Goal: Task Accomplishment & Management: Manage account settings

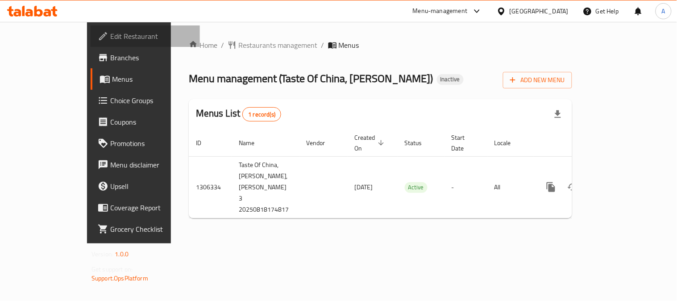
click at [110, 33] on span "Edit Restaurant" at bounding box center [151, 36] width 83 height 11
click at [404, 101] on div "Menus List 1 record(s)" at bounding box center [380, 114] width 383 height 30
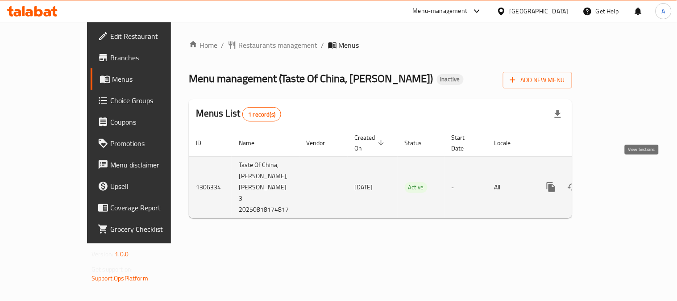
click at [626, 176] on link "enhanced table" at bounding box center [614, 186] width 21 height 21
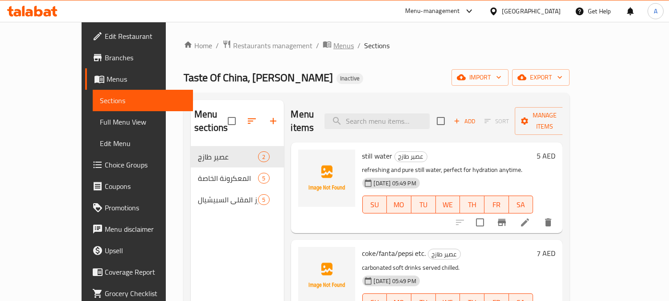
click at [334, 49] on span "Menus" at bounding box center [344, 45] width 21 height 11
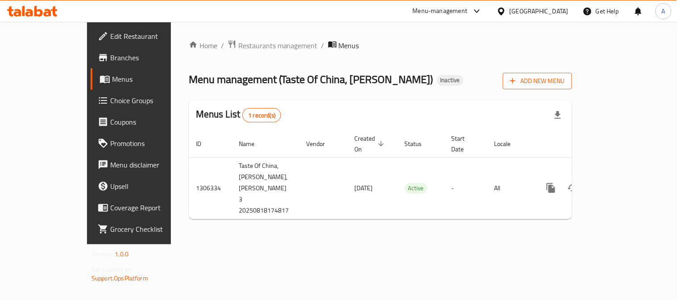
click at [565, 78] on span "Add New Menu" at bounding box center [537, 80] width 55 height 11
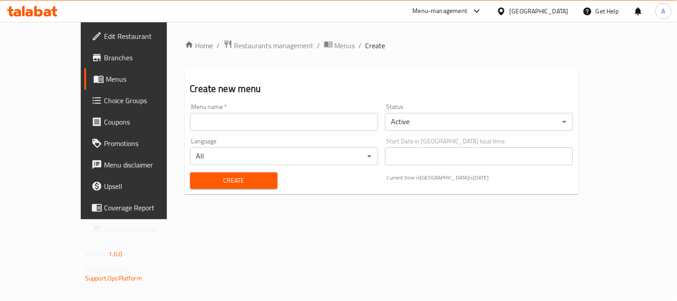
click at [217, 121] on input "text" at bounding box center [284, 122] width 188 height 18
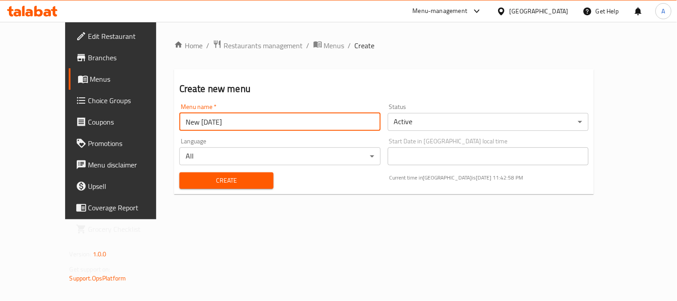
click at [179, 121] on input "New [DATE]" at bounding box center [279, 122] width 201 height 18
type input "New [DATE]"
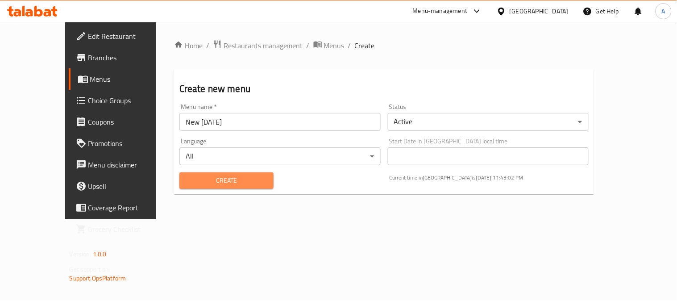
click at [204, 183] on span "Create" at bounding box center [226, 180] width 80 height 11
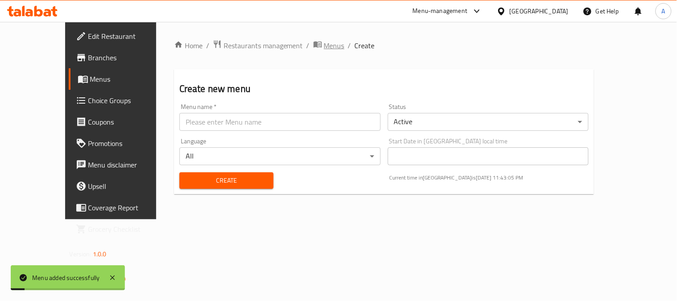
click at [324, 47] on span "Menus" at bounding box center [334, 45] width 21 height 11
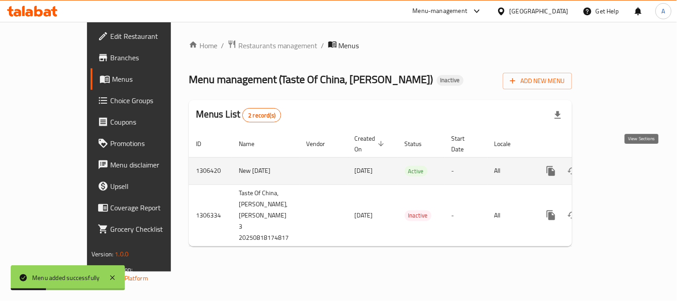
click at [620, 165] on icon "enhanced table" at bounding box center [615, 170] width 11 height 11
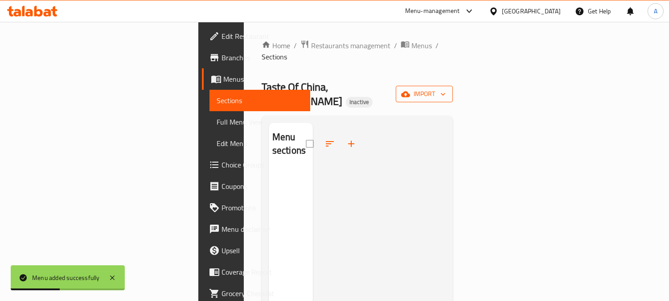
click at [410, 90] on icon "button" at bounding box center [405, 94] width 9 height 9
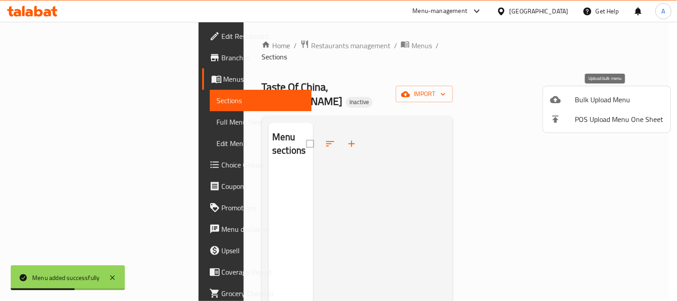
click at [578, 102] on span "Bulk Upload Menu" at bounding box center [619, 99] width 88 height 11
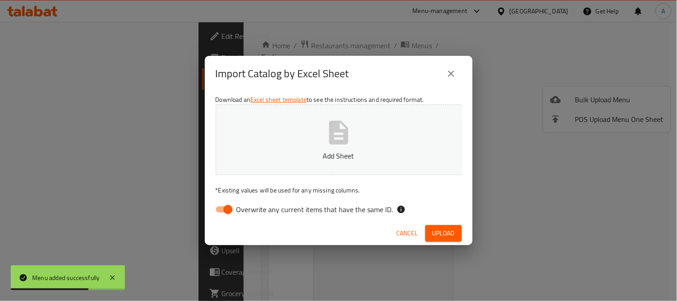
click at [306, 210] on span "Overwrite any current items that have the same ID." at bounding box center [314, 209] width 157 height 11
click at [253, 210] on input "Overwrite any current items that have the same ID." at bounding box center [227, 209] width 51 height 17
checkbox input "false"
click at [337, 148] on button "Add Sheet" at bounding box center [338, 139] width 246 height 70
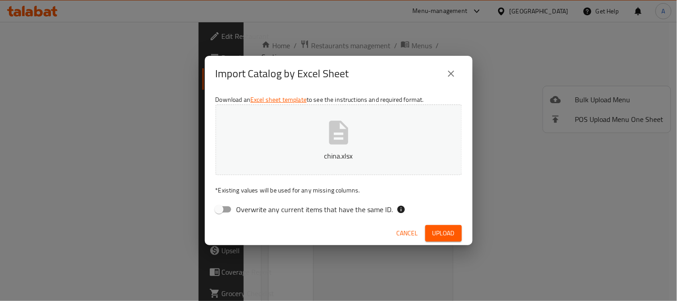
click at [433, 229] on span "Upload" at bounding box center [443, 232] width 22 height 11
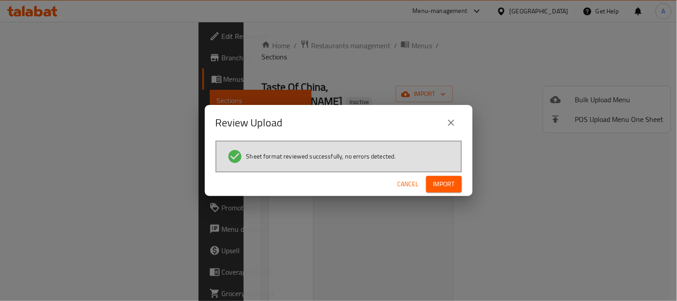
click at [444, 185] on span "Import" at bounding box center [443, 183] width 21 height 11
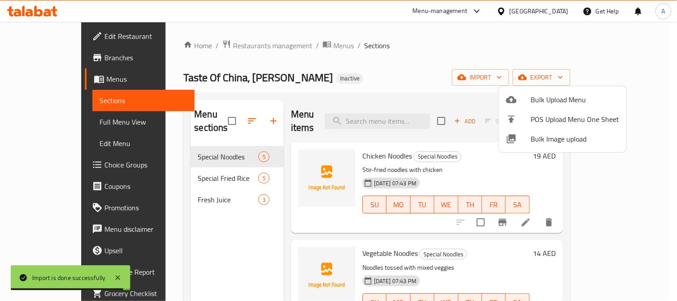
click at [197, 201] on div at bounding box center [338, 150] width 677 height 301
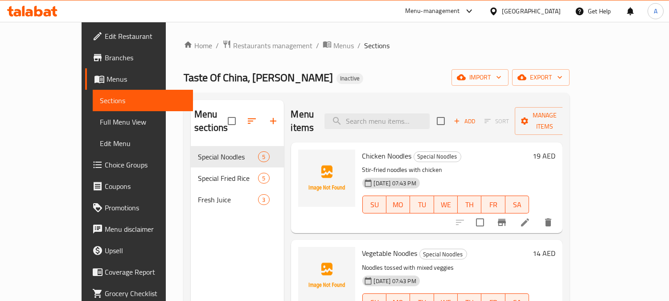
click at [270, 118] on icon "button" at bounding box center [273, 121] width 6 height 6
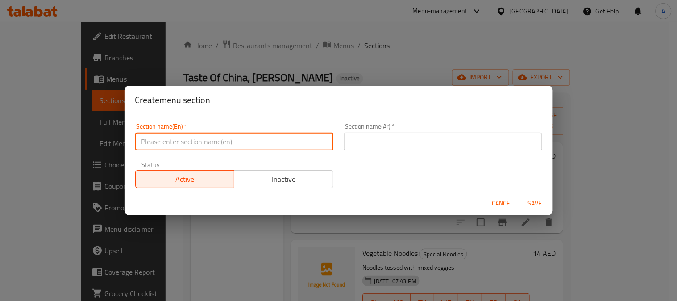
click at [235, 147] on input "text" at bounding box center [234, 141] width 198 height 18
type input "Sandwiches"
click at [387, 138] on input "text" at bounding box center [443, 141] width 198 height 18
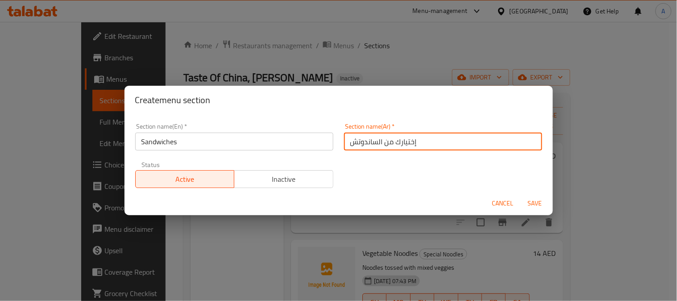
drag, startPoint x: 377, startPoint y: 143, endPoint x: 440, endPoint y: 143, distance: 62.4
click at [440, 143] on input "إختيارك من الساندوتش" at bounding box center [443, 141] width 198 height 18
click at [440, 143] on input "الساندوتش" at bounding box center [443, 141] width 198 height 18
click at [417, 136] on input "السندوتش" at bounding box center [443, 141] width 198 height 18
click at [349, 142] on input "السندوتش" at bounding box center [443, 141] width 198 height 18
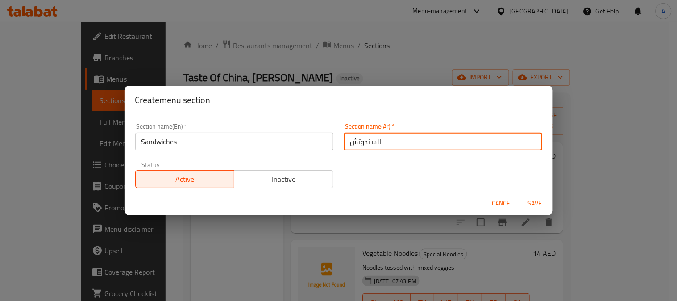
click at [414, 143] on input "السندوتش" at bounding box center [443, 141] width 198 height 18
click at [422, 141] on input "السندوتش" at bounding box center [443, 141] width 198 height 18
type input "السندوتشات"
click at [528, 202] on span "Save" at bounding box center [534, 203] width 21 height 11
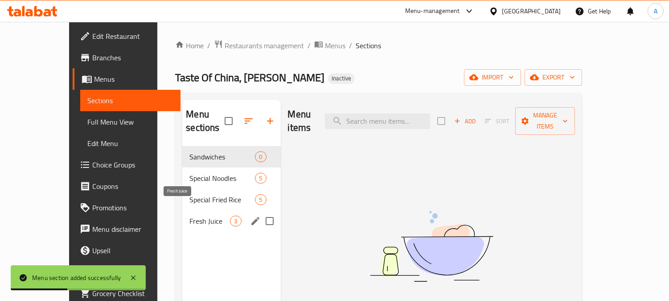
click at [190, 215] on span "Fresh Juice" at bounding box center [210, 220] width 41 height 11
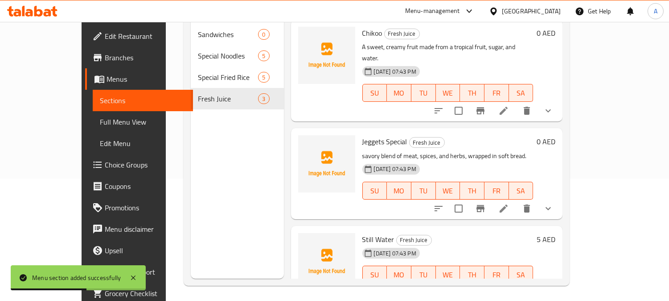
scroll to position [125, 0]
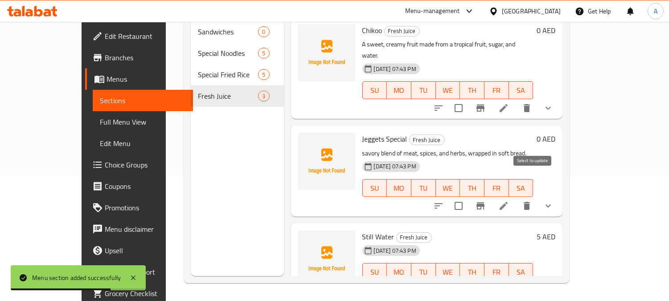
click at [468, 196] on input "checkbox" at bounding box center [459, 205] width 19 height 19
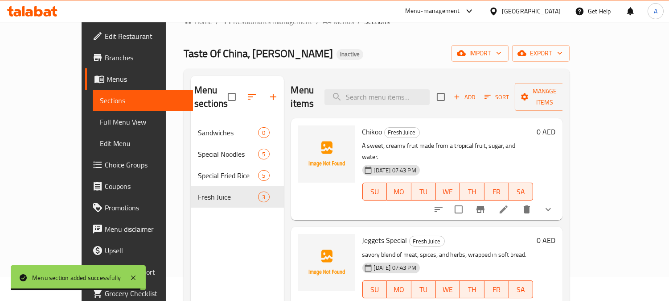
scroll to position [0, 0]
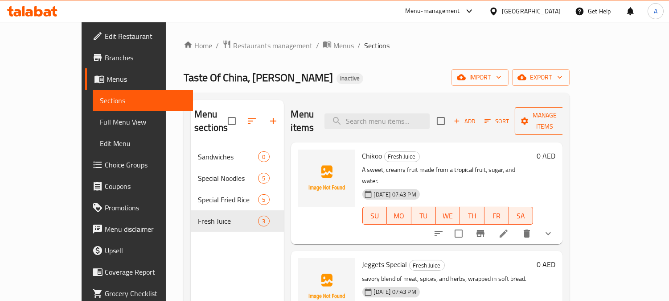
click at [568, 113] on span "Manage items" at bounding box center [544, 121] width 45 height 22
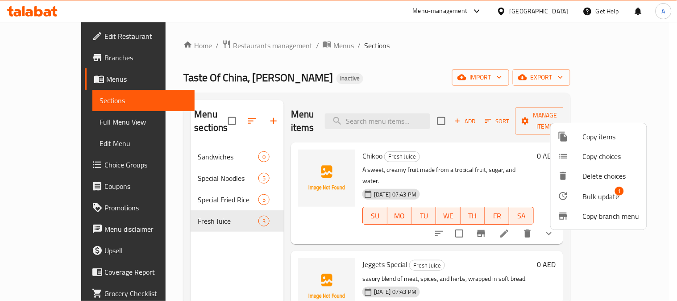
click at [601, 194] on span "Bulk update" at bounding box center [600, 196] width 37 height 11
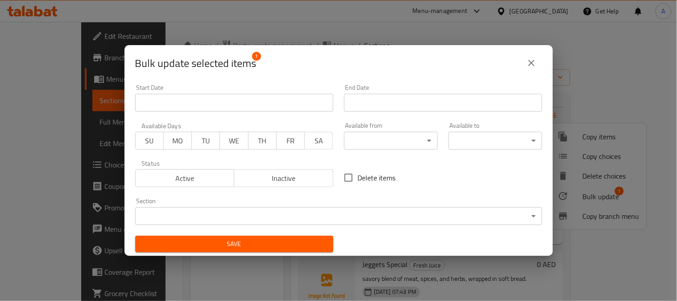
click at [219, 216] on body "​ Menu-management [GEOGRAPHIC_DATA] Get Help A Edit Restaurant Branches Menus S…" at bounding box center [338, 161] width 677 height 279
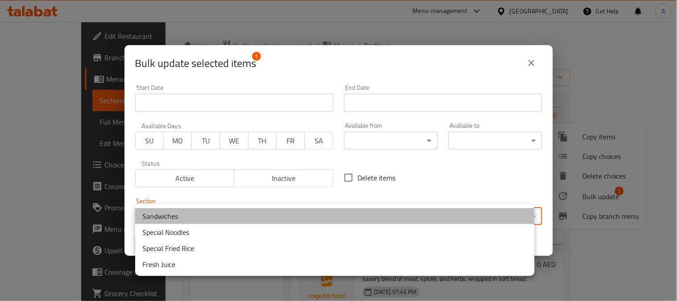
drag, startPoint x: 154, startPoint y: 215, endPoint x: 166, endPoint y: 221, distance: 13.8
click at [154, 215] on li "Sandwiches" at bounding box center [334, 216] width 399 height 16
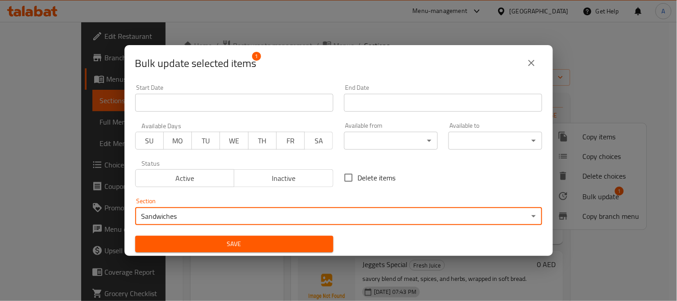
drag, startPoint x: 211, startPoint y: 243, endPoint x: 266, endPoint y: 243, distance: 54.4
click at [213, 243] on span "Save" at bounding box center [234, 243] width 184 height 11
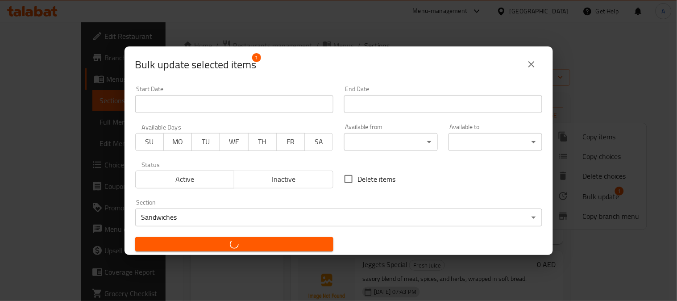
checkbox input "false"
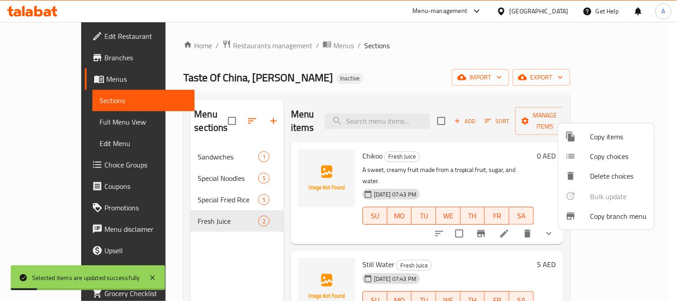
click at [31, 123] on div at bounding box center [338, 150] width 677 height 301
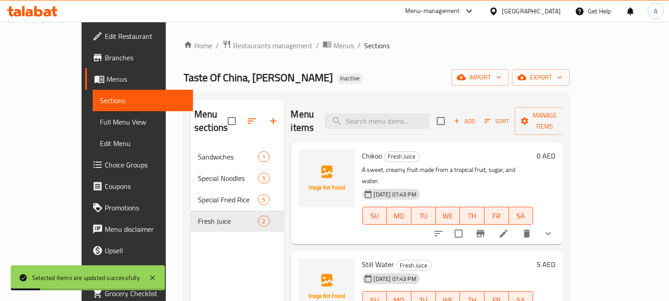
click at [100, 122] on span "Full Menu View" at bounding box center [143, 121] width 87 height 11
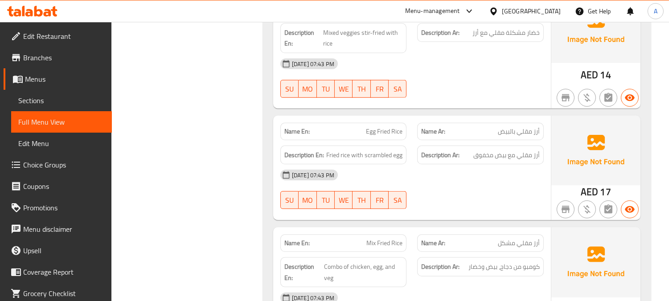
scroll to position [1139, 0]
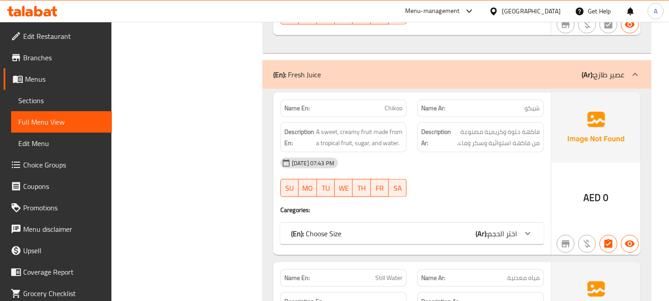
scroll to position [1671, 0]
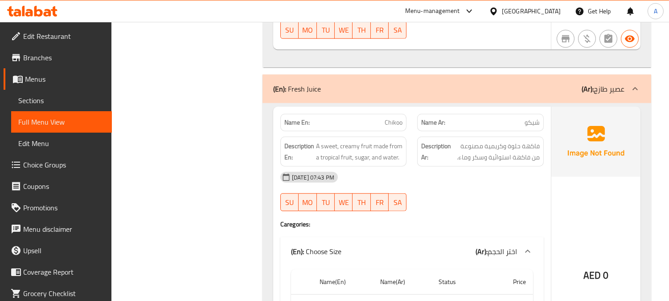
scroll to position [1572, 0]
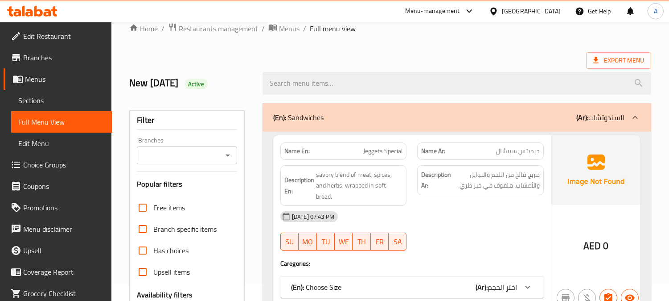
scroll to position [166, 0]
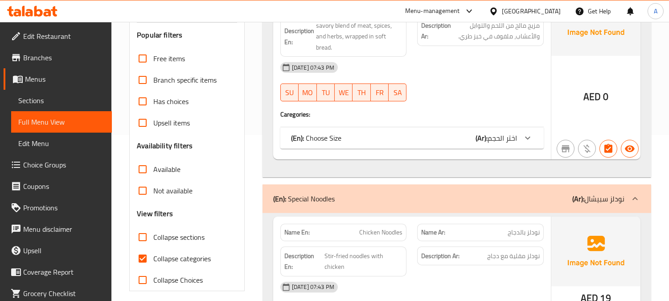
click at [449, 132] on div "(En): Choose Size (Ar): اختر الحجم" at bounding box center [404, 137] width 226 height 11
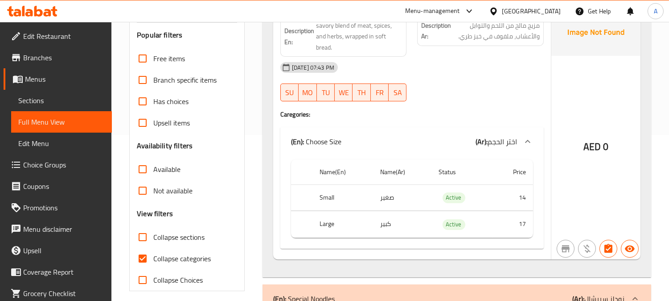
click at [243, 106] on div "Filter Branches Branches Popular filters Free items Branch specific items Has c…" at bounding box center [187, 126] width 116 height 330
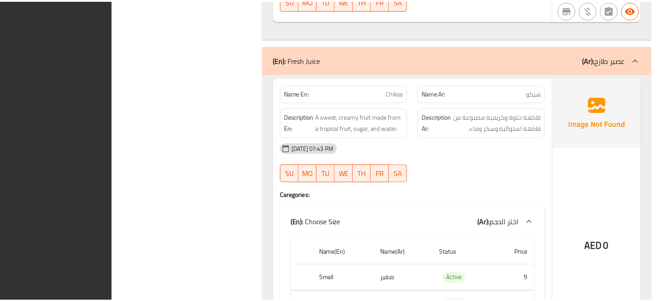
scroll to position [1886, 0]
